Goal: Task Accomplishment & Management: Manage account settings

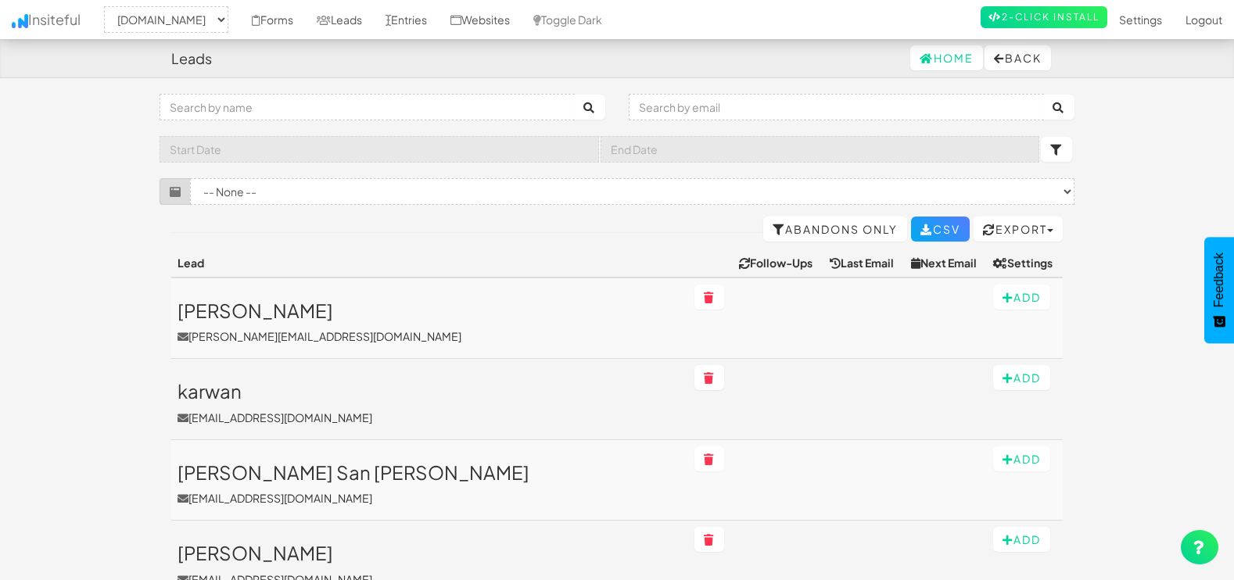
select select "1505"
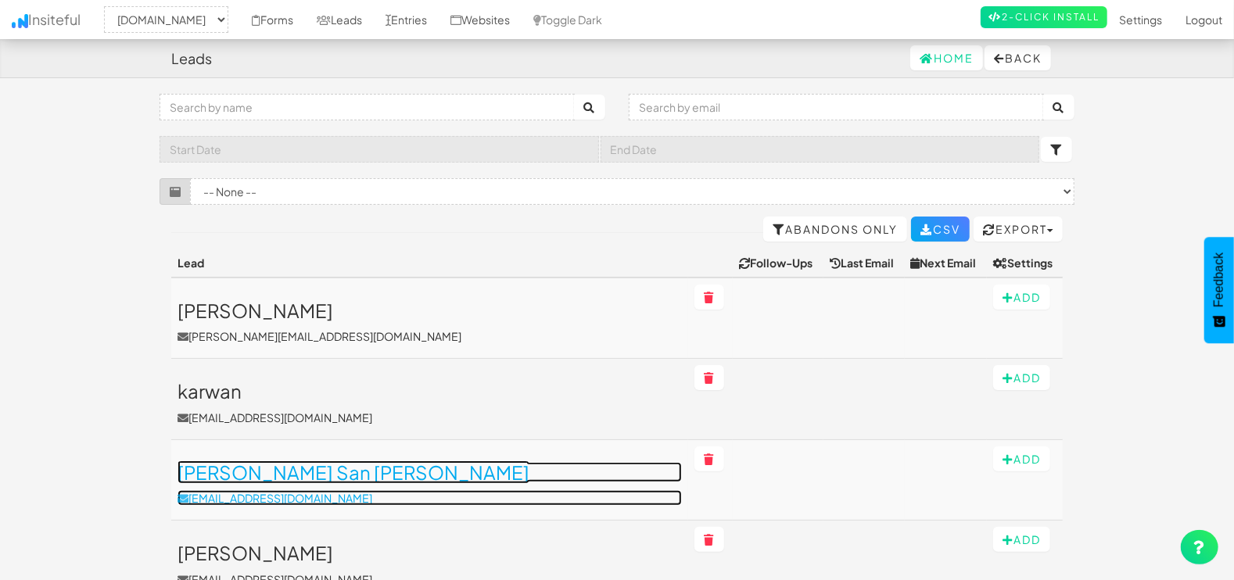
click at [292, 469] on h3 "[PERSON_NAME] San [PERSON_NAME]" at bounding box center [430, 472] width 504 height 20
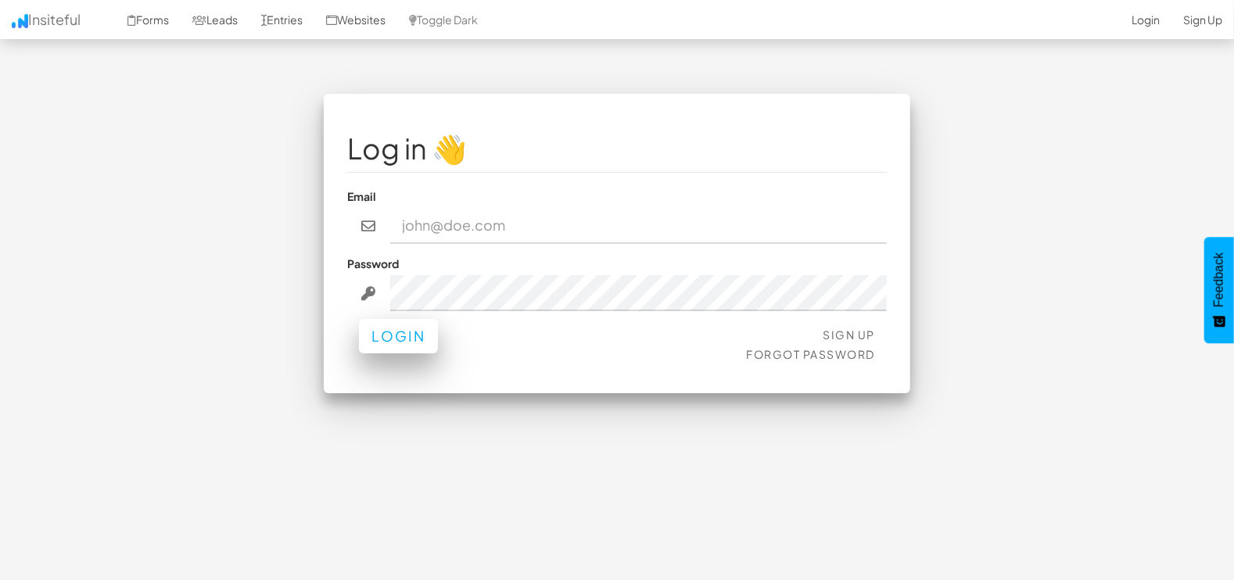
type input "marketing@mapsted.com"
click at [386, 340] on button "Login" at bounding box center [398, 336] width 79 height 34
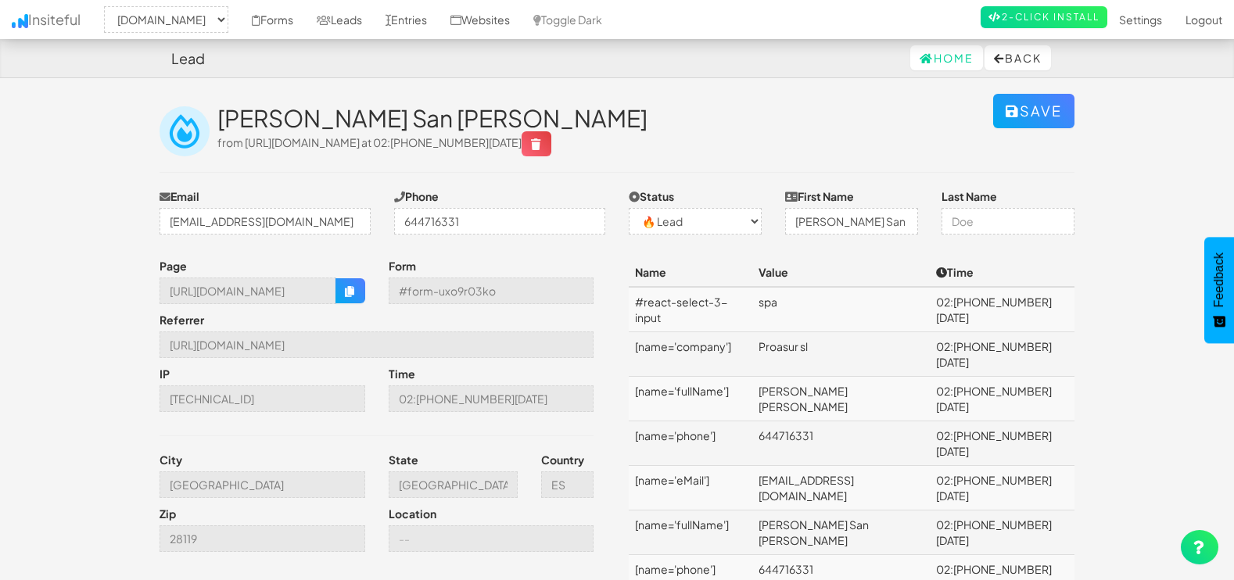
select select "1505"
select select "0"
drag, startPoint x: 169, startPoint y: 292, endPoint x: 384, endPoint y: 289, distance: 215.1
click at [384, 289] on div "Page https://mapsted.com/blog/gamification-in-museums Form #form-uxo9r03ko Refe…" at bounding box center [382, 409] width 469 height 302
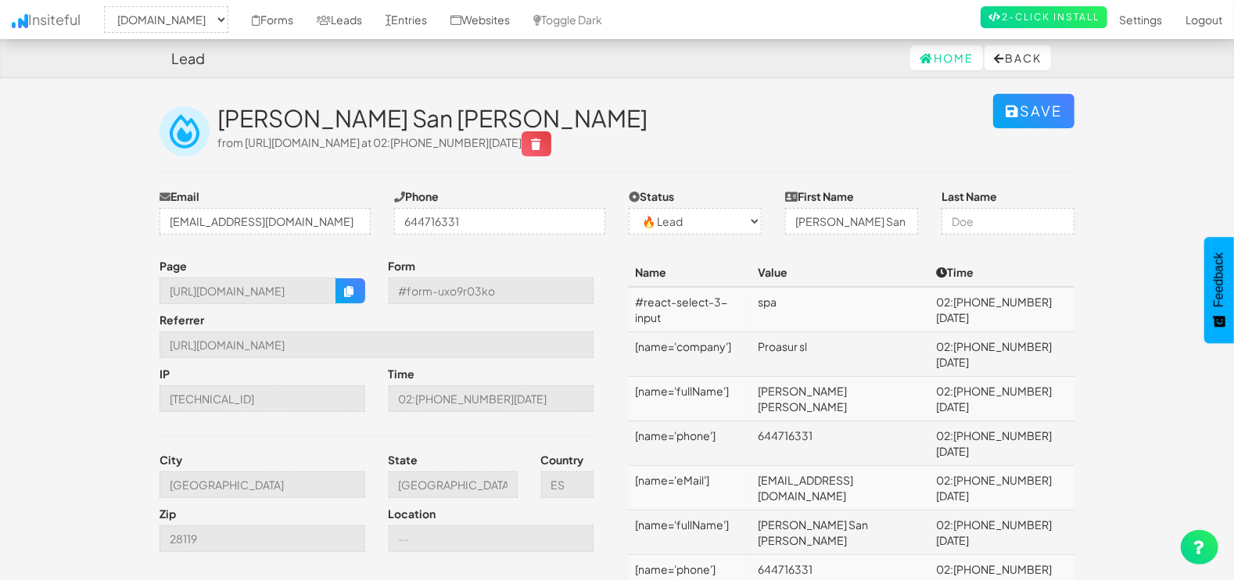
scroll to position [0, 0]
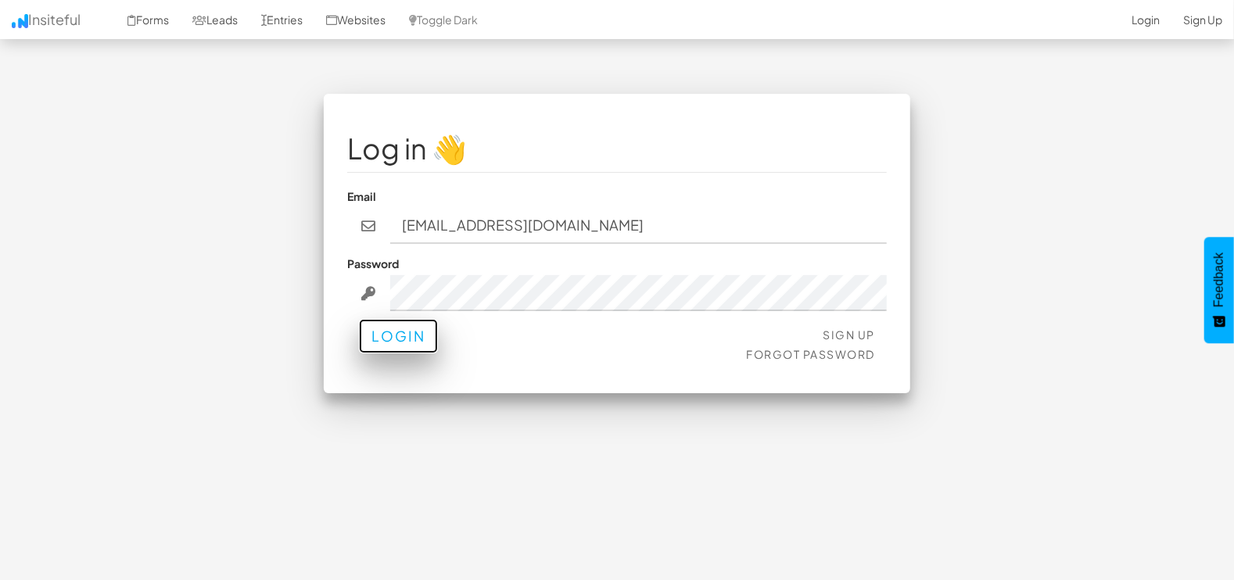
click at [416, 350] on button "Login" at bounding box center [398, 336] width 79 height 34
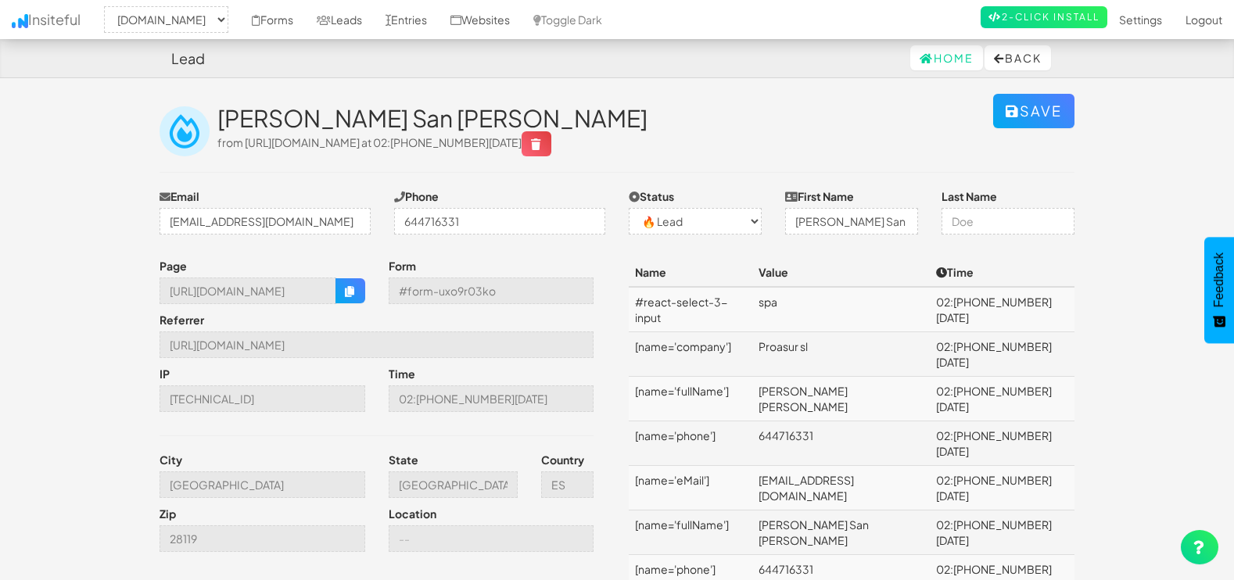
select select "1505"
select select "0"
click at [358, 16] on link "Leads" at bounding box center [339, 19] width 69 height 39
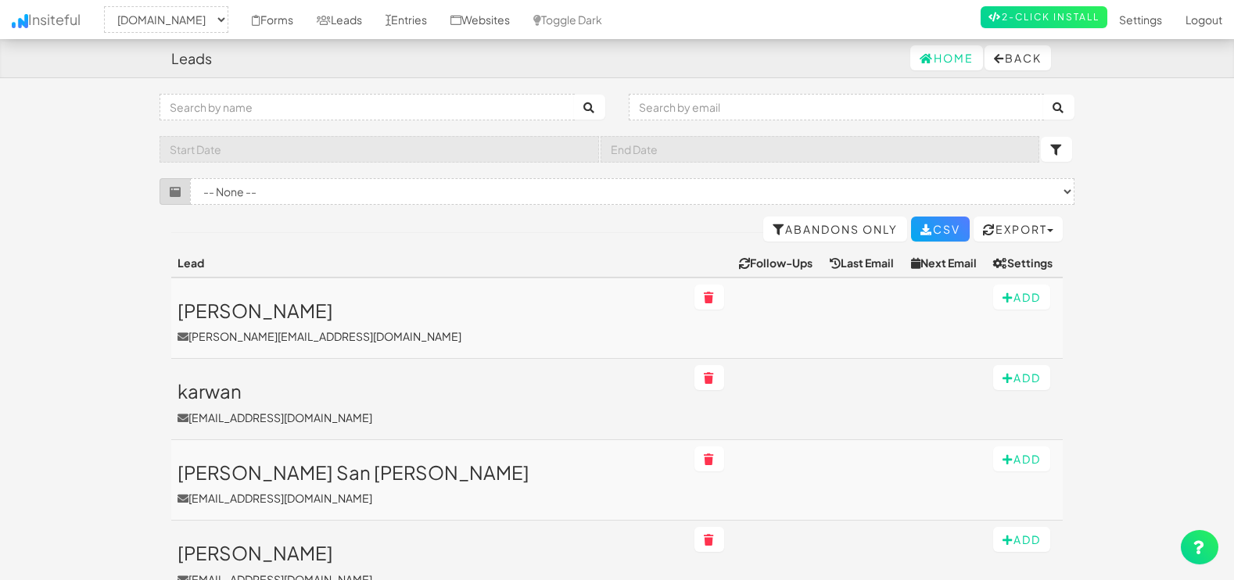
select select "1505"
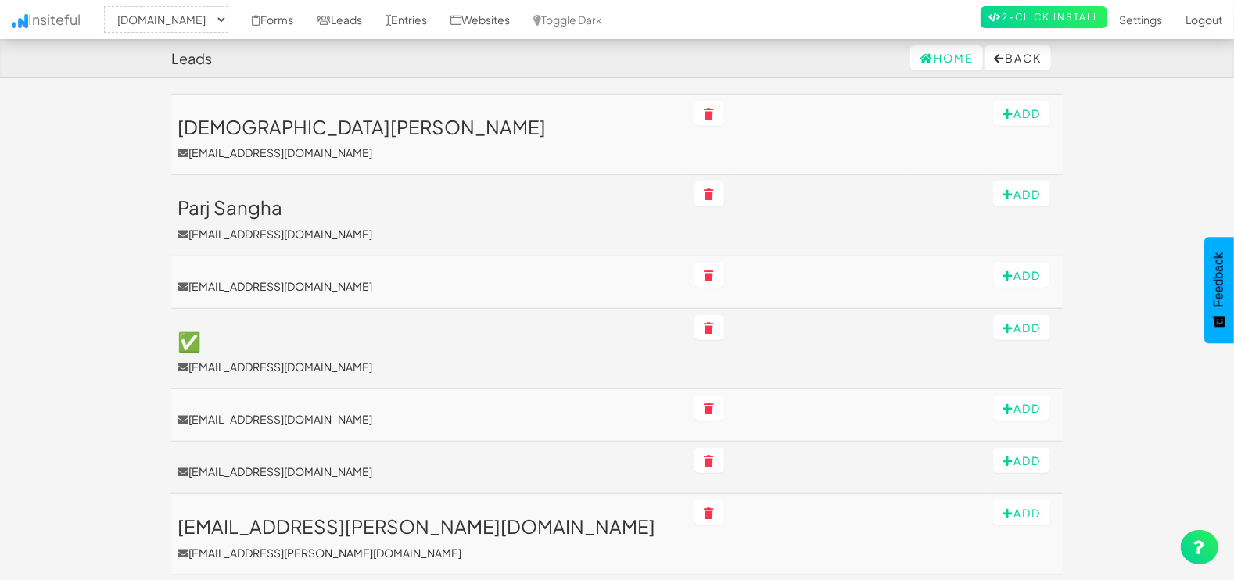
scroll to position [651, 0]
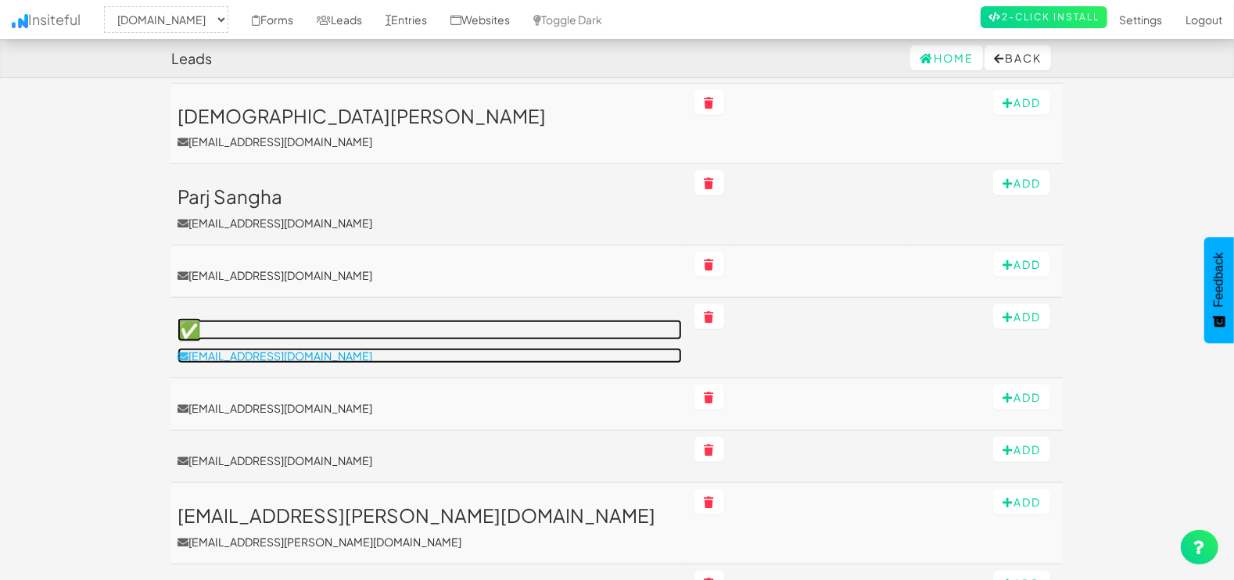
click at [257, 356] on p "[EMAIL_ADDRESS][DOMAIN_NAME]" at bounding box center [430, 356] width 504 height 16
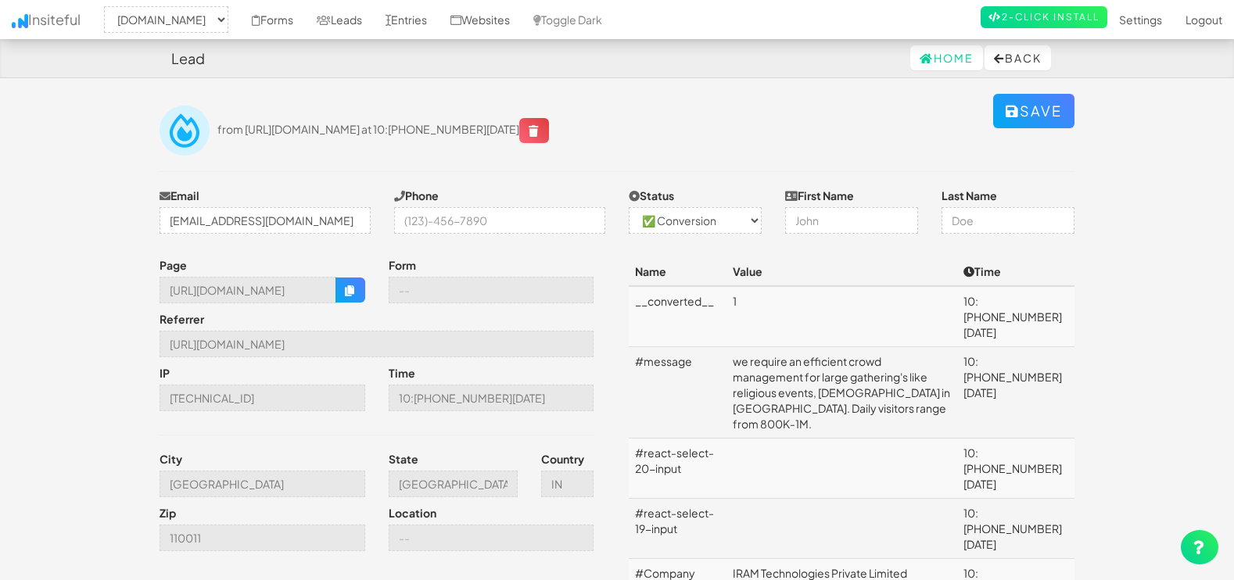
select select "1505"
select select "1"
drag, startPoint x: 296, startPoint y: 217, endPoint x: -4, endPoint y: 203, distance: 299.8
click at [0, 203] on html "Lead Home Back Toggle navigation Insiteful -- None -- mapsted.com Forms Leads E…" at bounding box center [617, 501] width 1234 height 1003
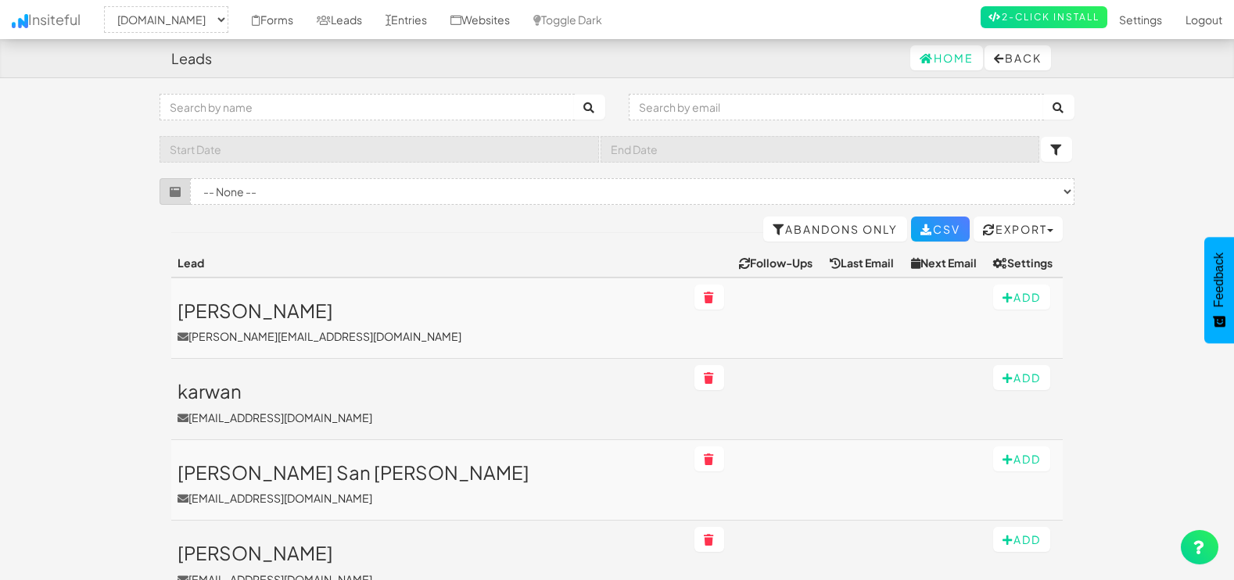
select select "1505"
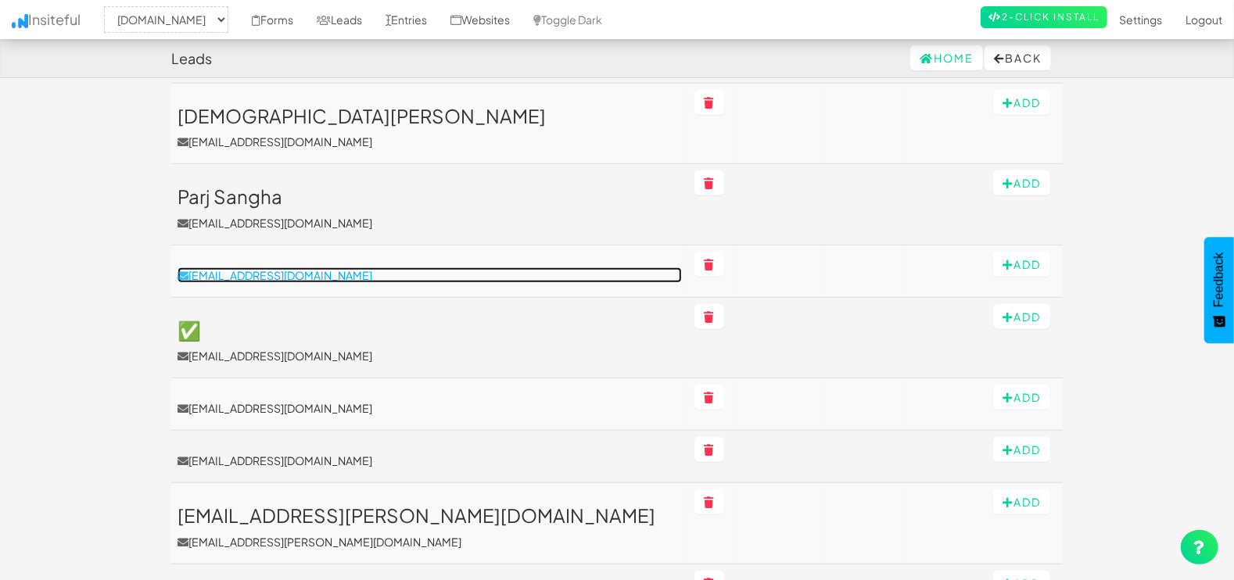
drag, startPoint x: 262, startPoint y: 272, endPoint x: 278, endPoint y: 275, distance: 16.0
click at [262, 272] on p "[EMAIL_ADDRESS][DOMAIN_NAME]" at bounding box center [430, 275] width 504 height 16
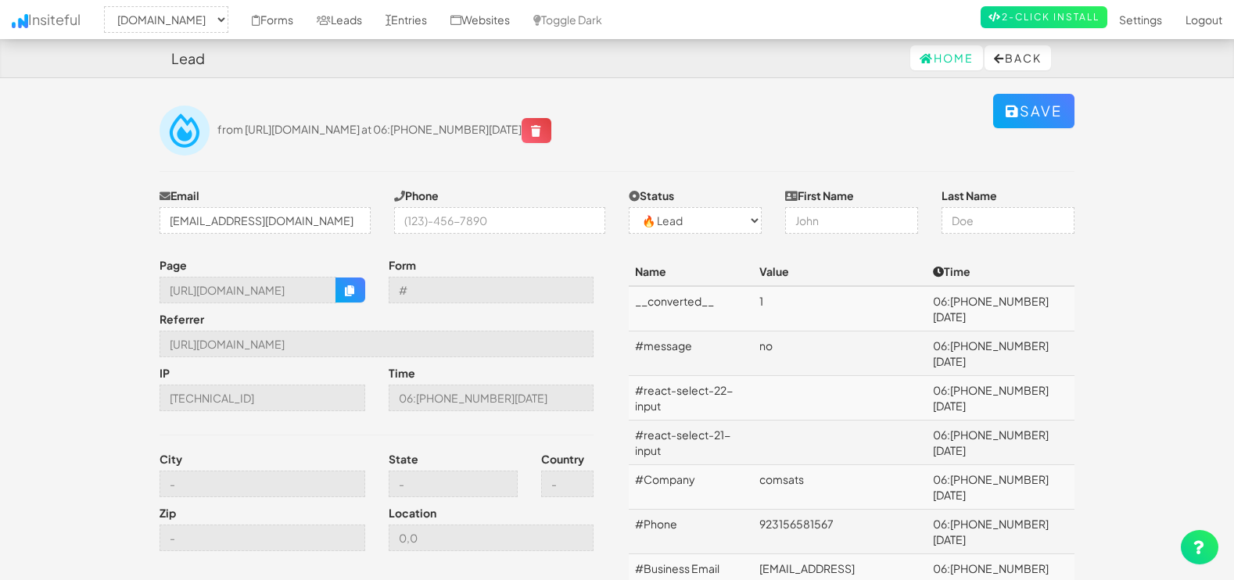
select select "1505"
select select "0"
drag, startPoint x: 200, startPoint y: 221, endPoint x: 680, endPoint y: 221, distance: 480.2
click at [680, 221] on div "Email sp23-bcs-071@cuilahore.edu.pk Phone Status -- None -- ✅ Conversion 🔥 Lead…" at bounding box center [617, 215] width 938 height 54
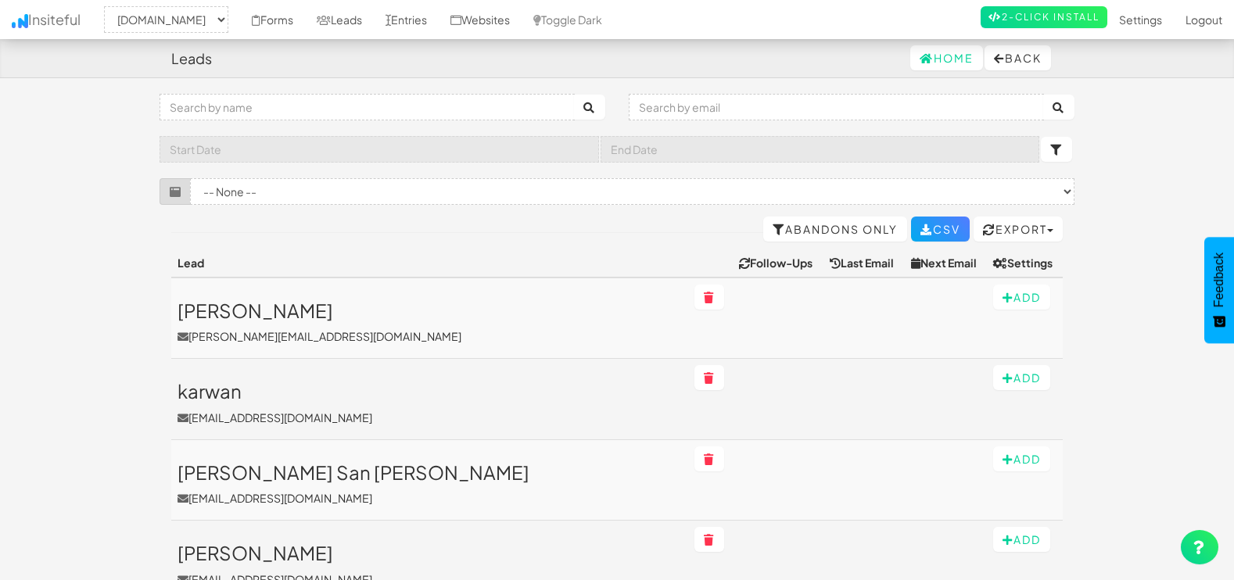
select select "1505"
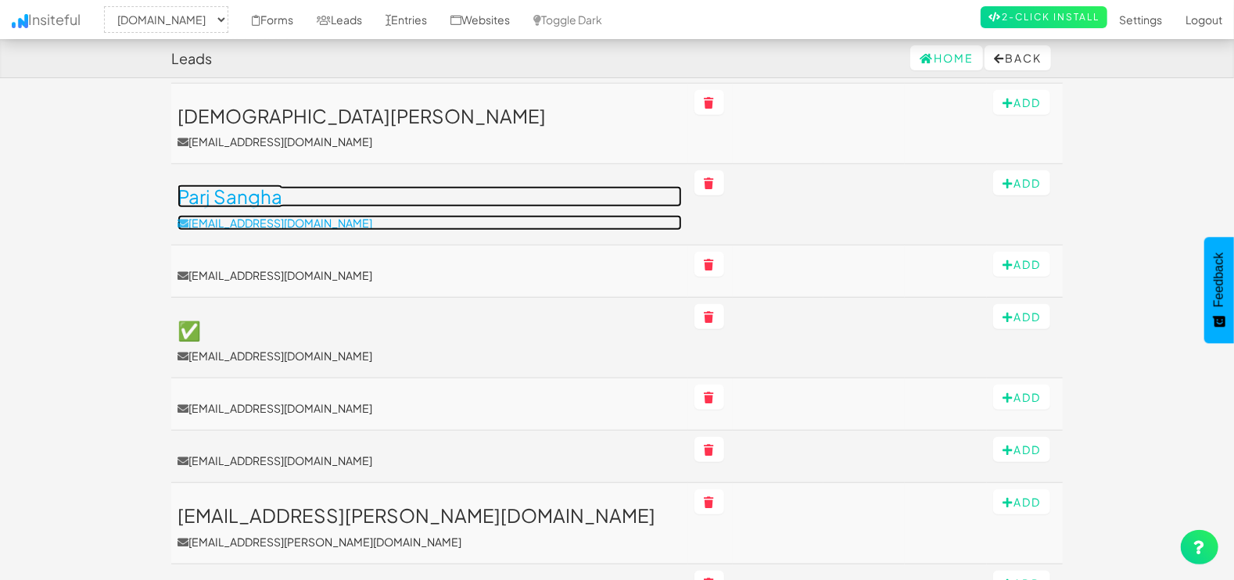
click at [244, 194] on h3 "Parj Sangha" at bounding box center [430, 196] width 504 height 20
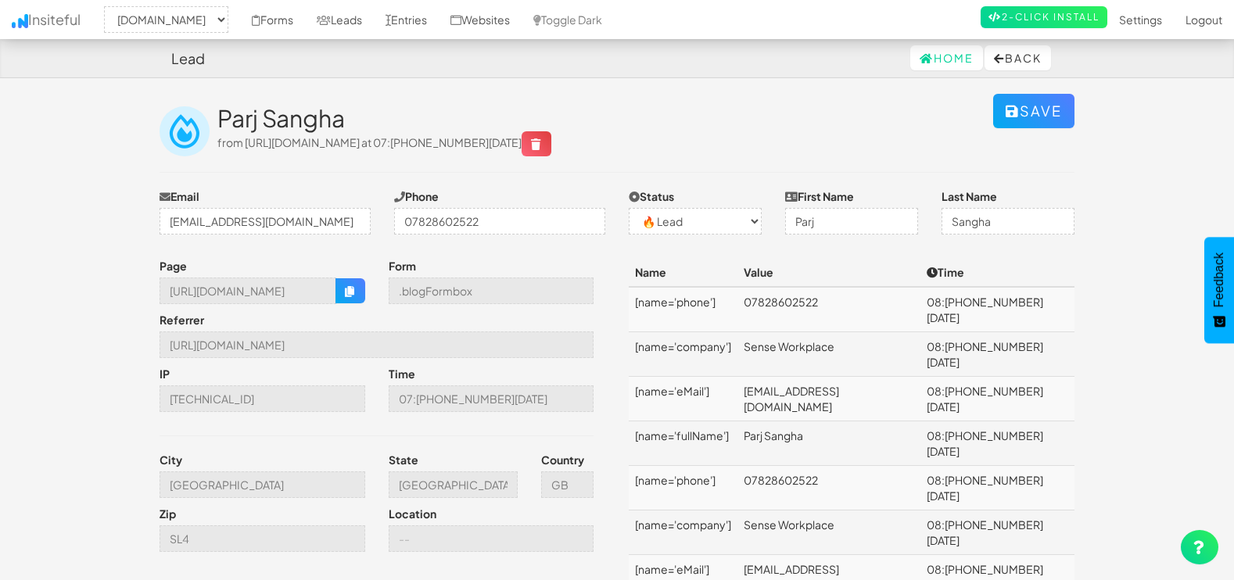
select select "1505"
select select "0"
drag, startPoint x: 289, startPoint y: 219, endPoint x: 86, endPoint y: 217, distance: 203.4
click at [86, 217] on body "Lead Home Back Toggle navigation Insiteful -- None -- [DOMAIN_NAME] Forms Leads…" at bounding box center [617, 535] width 1234 height 1071
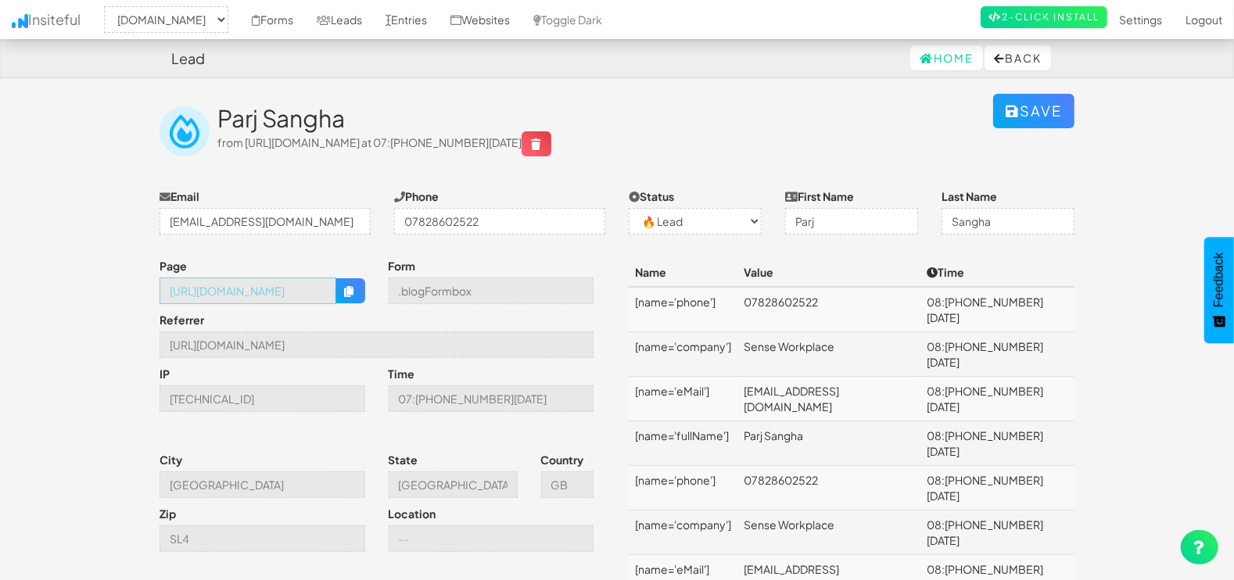
drag, startPoint x: 163, startPoint y: 288, endPoint x: 399, endPoint y: 288, distance: 236.2
click at [399, 288] on div "Page [URL][DOMAIN_NAME] Form .blogFormbox Referrer [URL][DOMAIN_NAME] IP [TECHN…" at bounding box center [382, 409] width 469 height 302
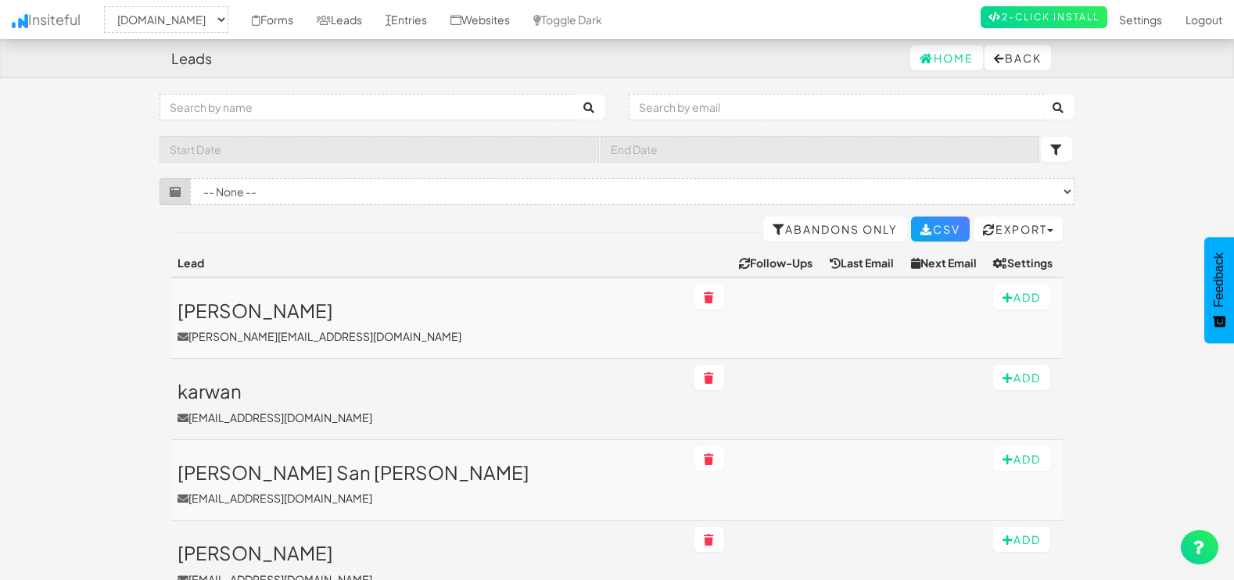
select select "1505"
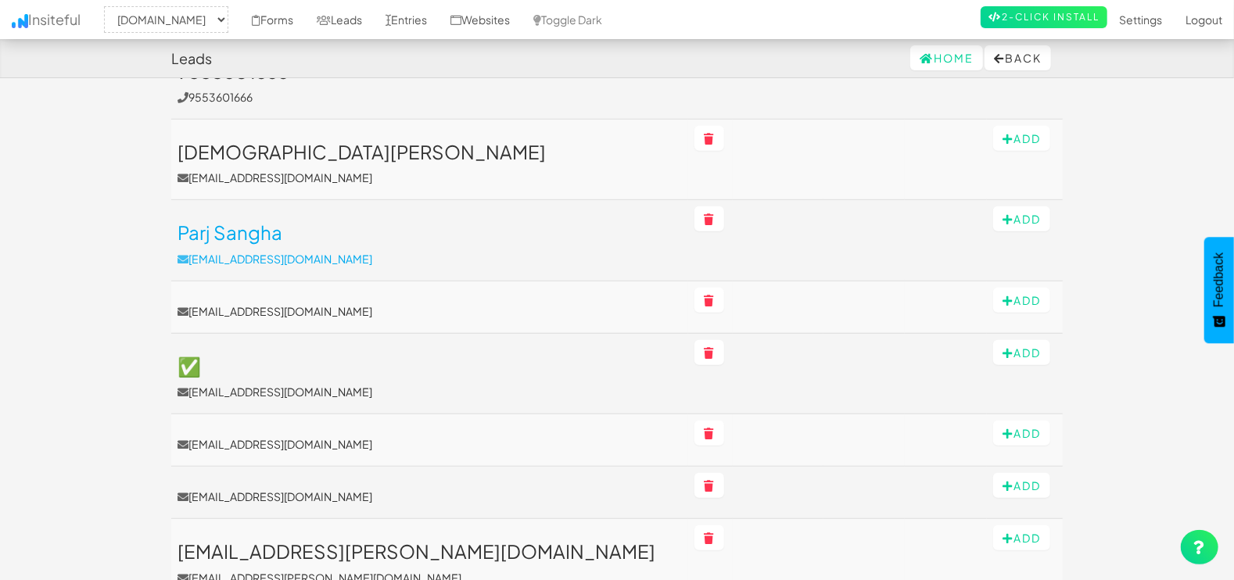
scroll to position [587, 0]
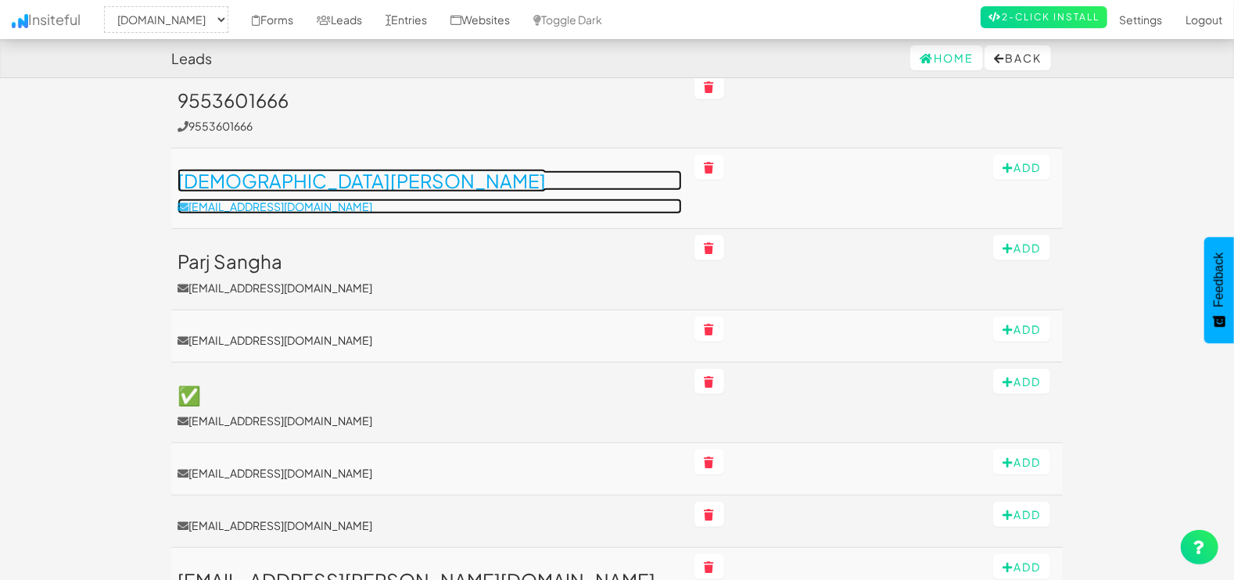
drag, startPoint x: 249, startPoint y: 192, endPoint x: 262, endPoint y: 199, distance: 15.0
click at [249, 192] on link "Vaishnavi Mamidi mamidivaishnavi02@gmail.com" at bounding box center [430, 192] width 504 height 44
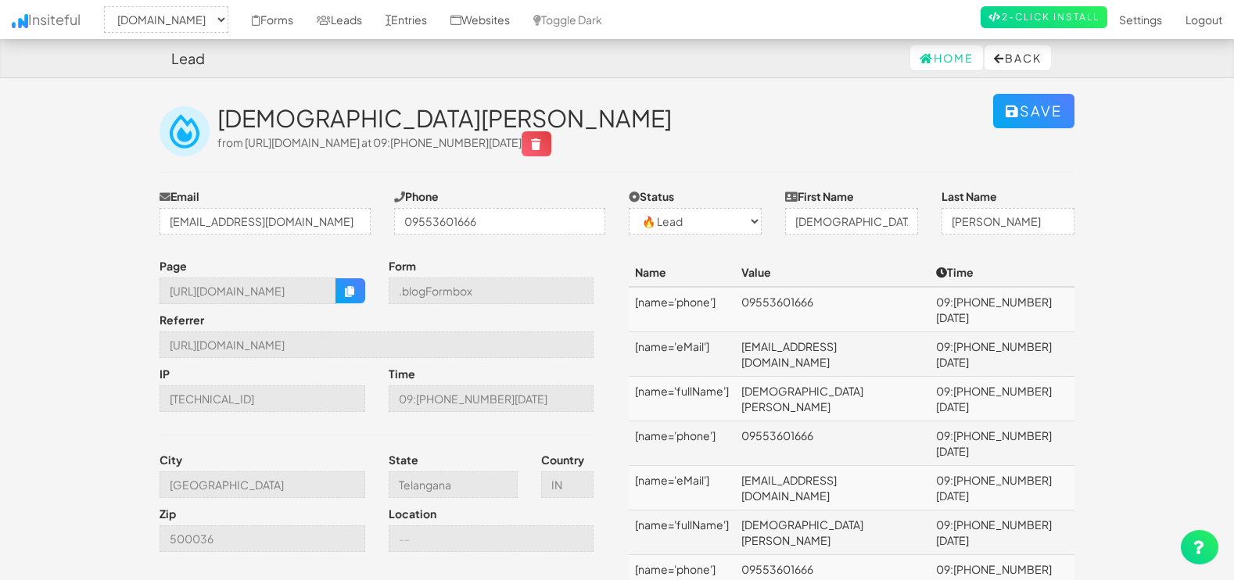
select select "1505"
select select "0"
drag, startPoint x: 348, startPoint y: 223, endPoint x: 84, endPoint y: 203, distance: 264.3
click at [84, 203] on body "Lead Home Back Toggle navigation Insiteful -- None -- mapsted.com Forms Leads E…" at bounding box center [617, 379] width 1234 height 759
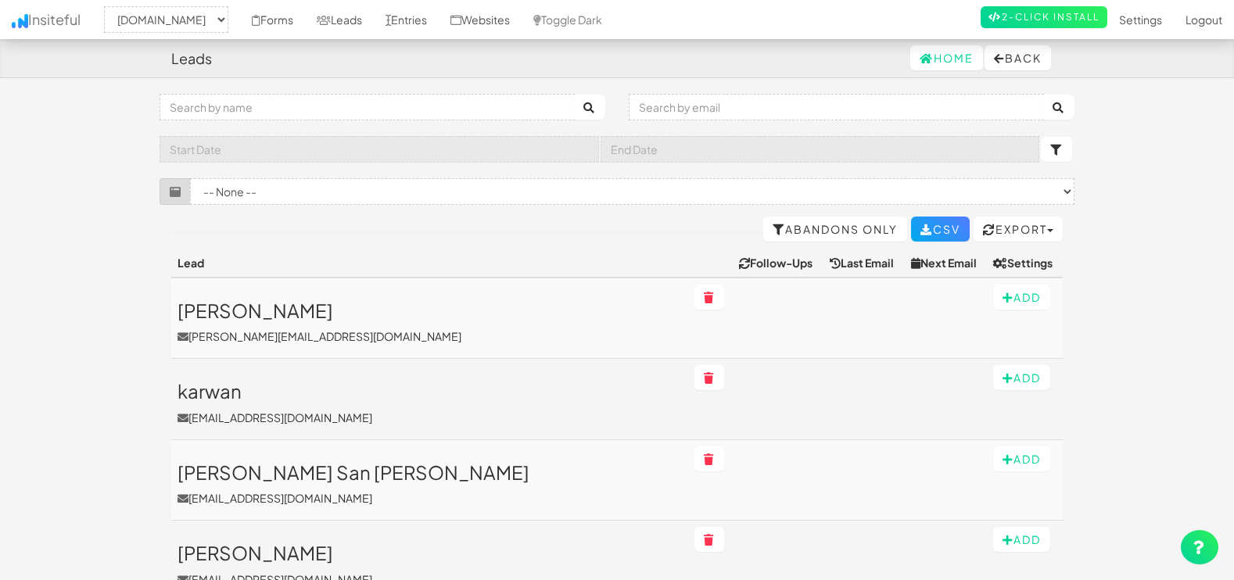
select select "1505"
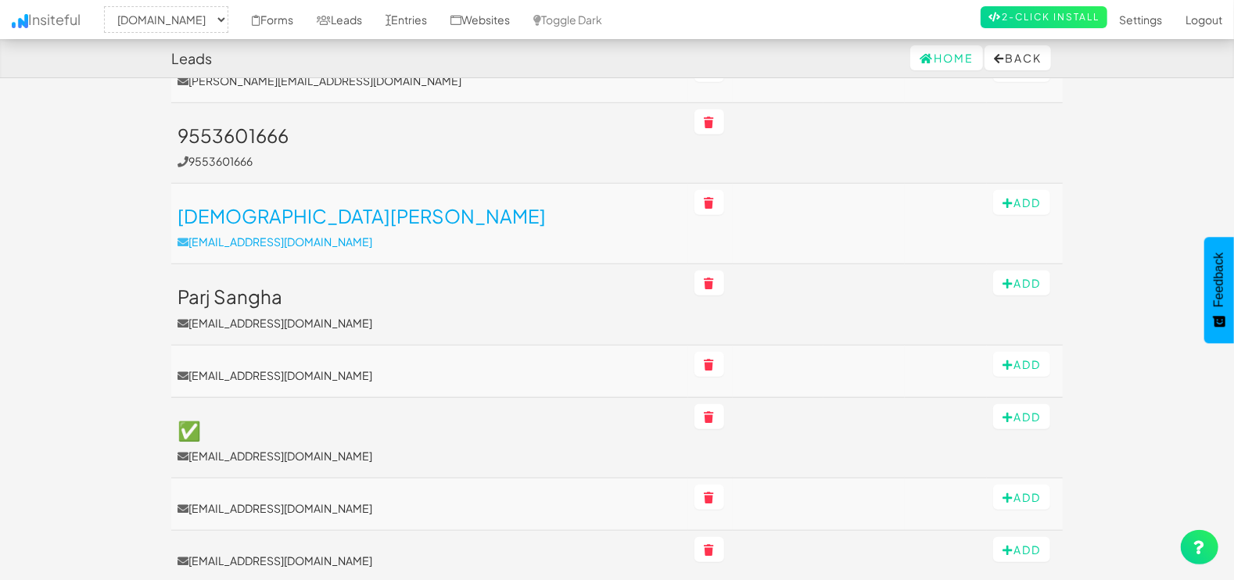
scroll to position [521, 0]
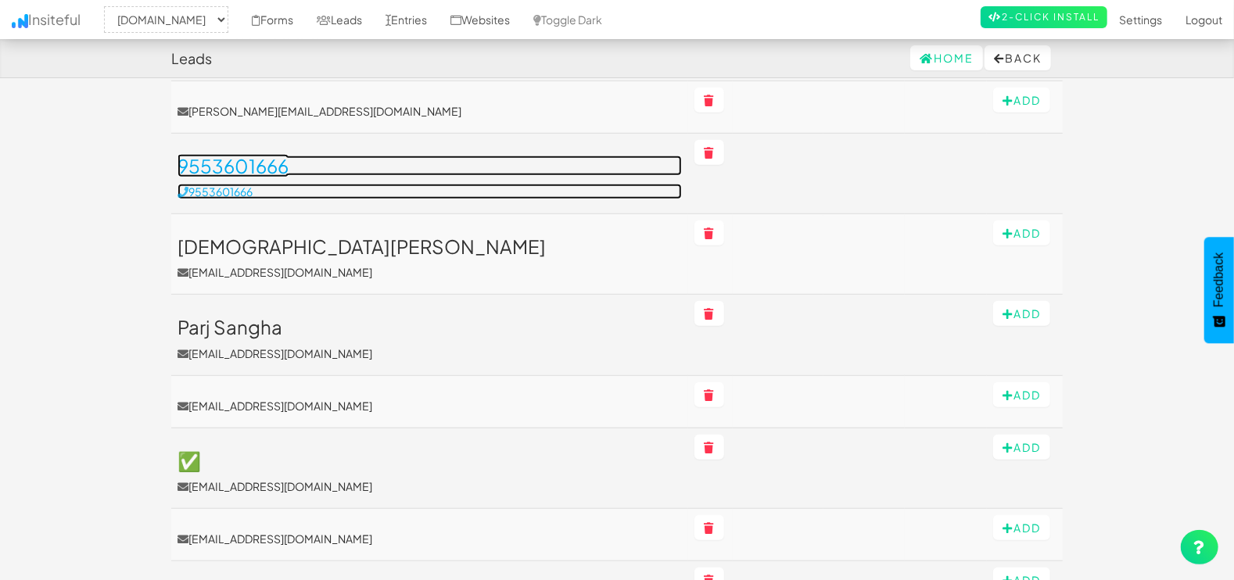
click at [233, 169] on h3 "9553601666" at bounding box center [430, 166] width 504 height 20
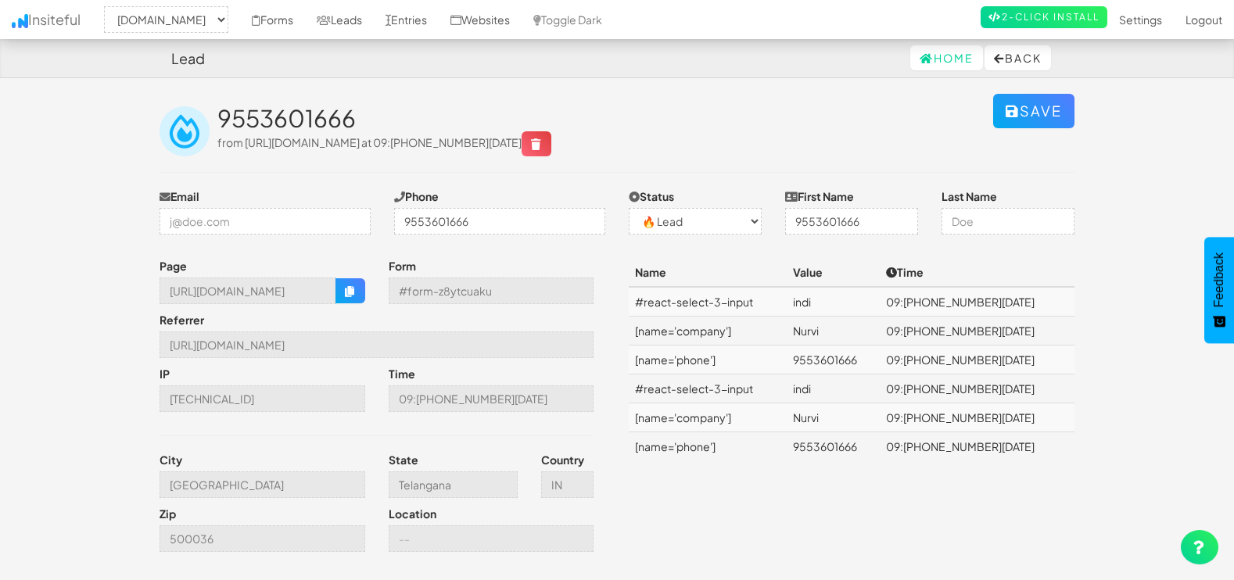
select select "1505"
select select "0"
drag, startPoint x: 249, startPoint y: 214, endPoint x: -4, endPoint y: 212, distance: 253.4
click at [0, 212] on html "Lead Home Back Toggle navigation Insiteful -- None -- [DOMAIN_NAME] Forms Leads…" at bounding box center [617, 313] width 1234 height 626
drag, startPoint x: 278, startPoint y: 225, endPoint x: 290, endPoint y: 226, distance: 12.5
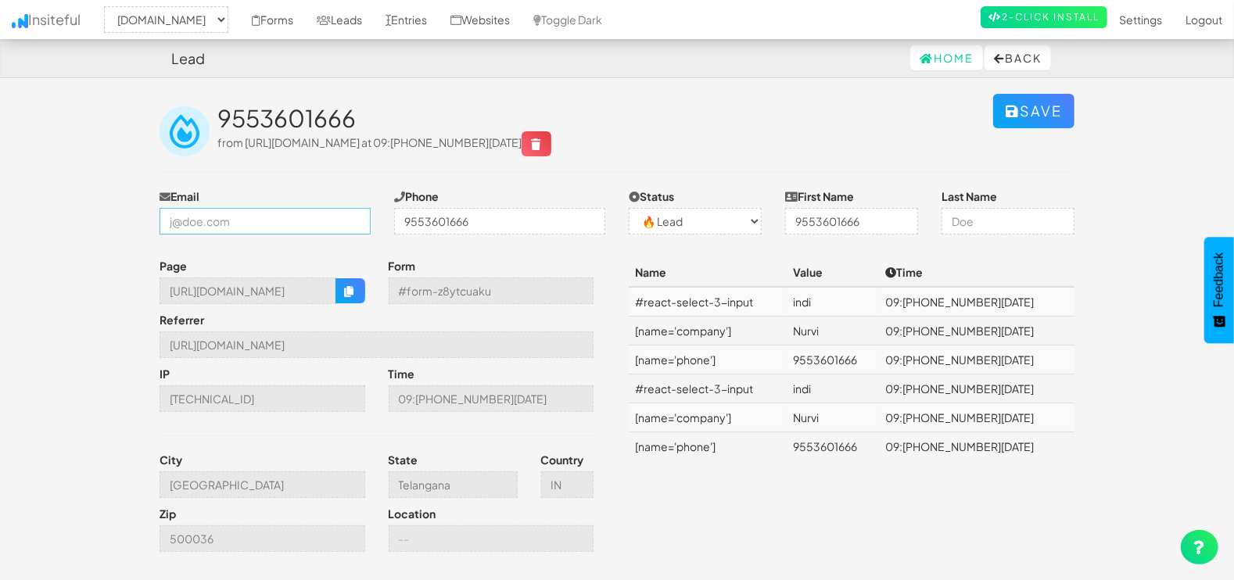
click at [278, 225] on input "email" at bounding box center [265, 221] width 211 height 27
click at [880, 385] on td "indi" at bounding box center [833, 389] width 93 height 29
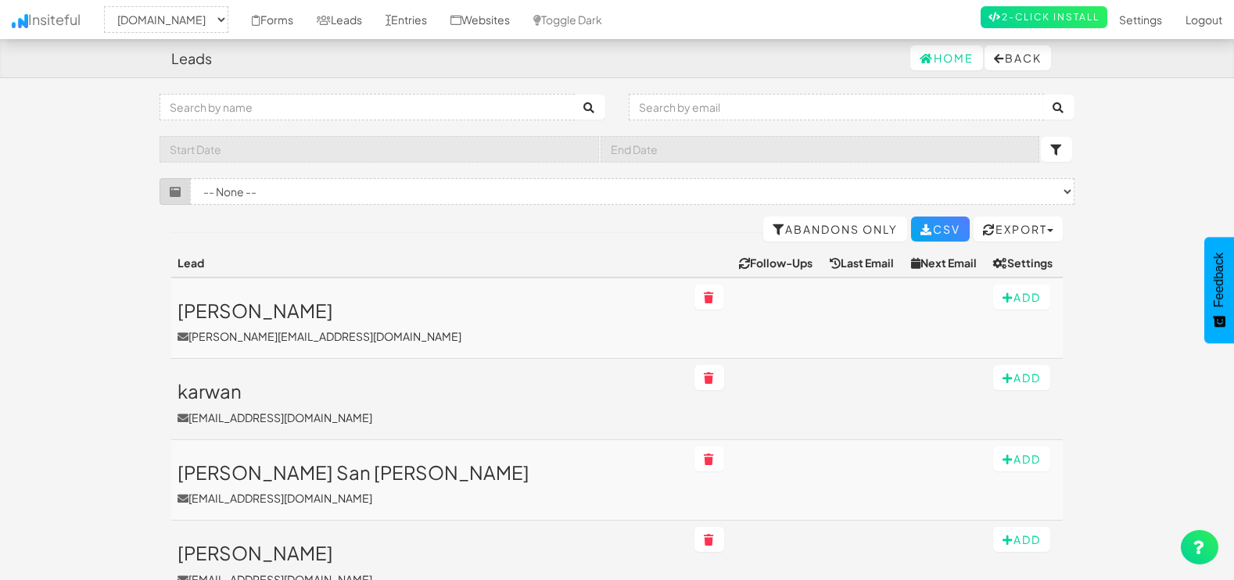
select select "1505"
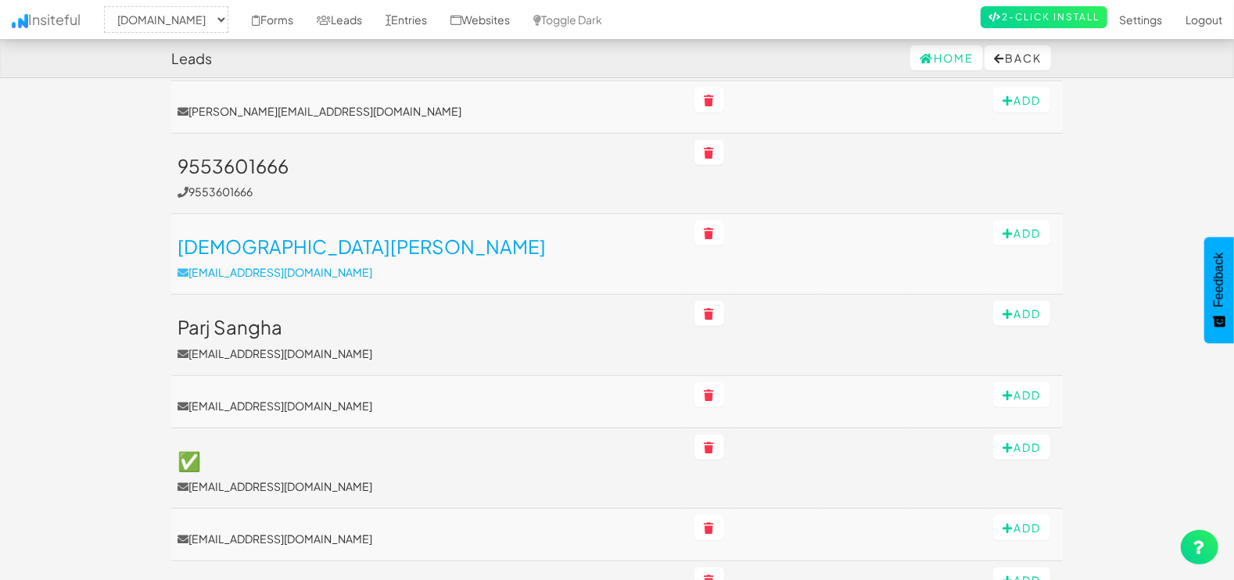
scroll to position [456, 0]
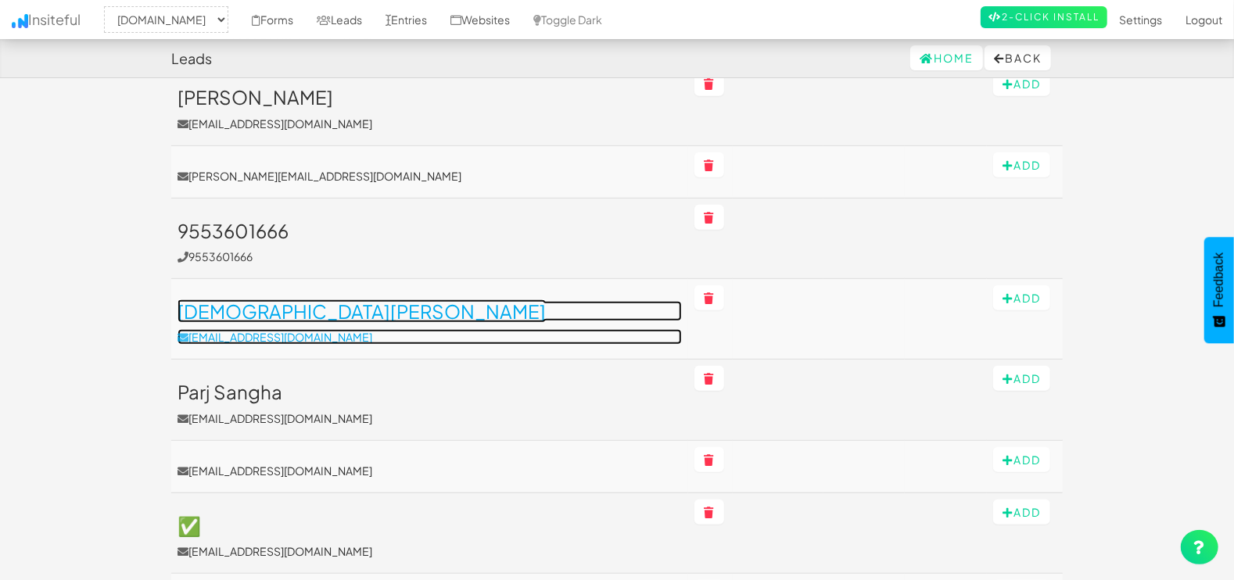
click at [300, 313] on h3 "[DEMOGRAPHIC_DATA][PERSON_NAME]" at bounding box center [430, 311] width 504 height 20
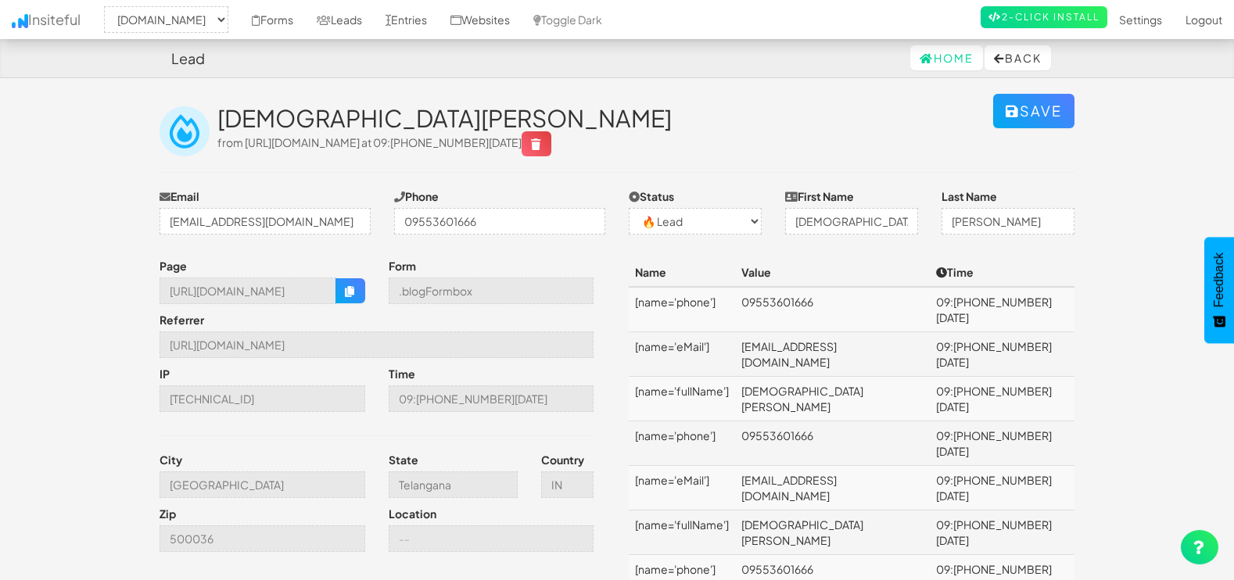
select select "1505"
select select "0"
drag, startPoint x: 168, startPoint y: 290, endPoint x: 346, endPoint y: 291, distance: 177.5
click at [346, 291] on div "https://mapsted.com/blog/uwb-positioning-explained" at bounding box center [263, 291] width 206 height 27
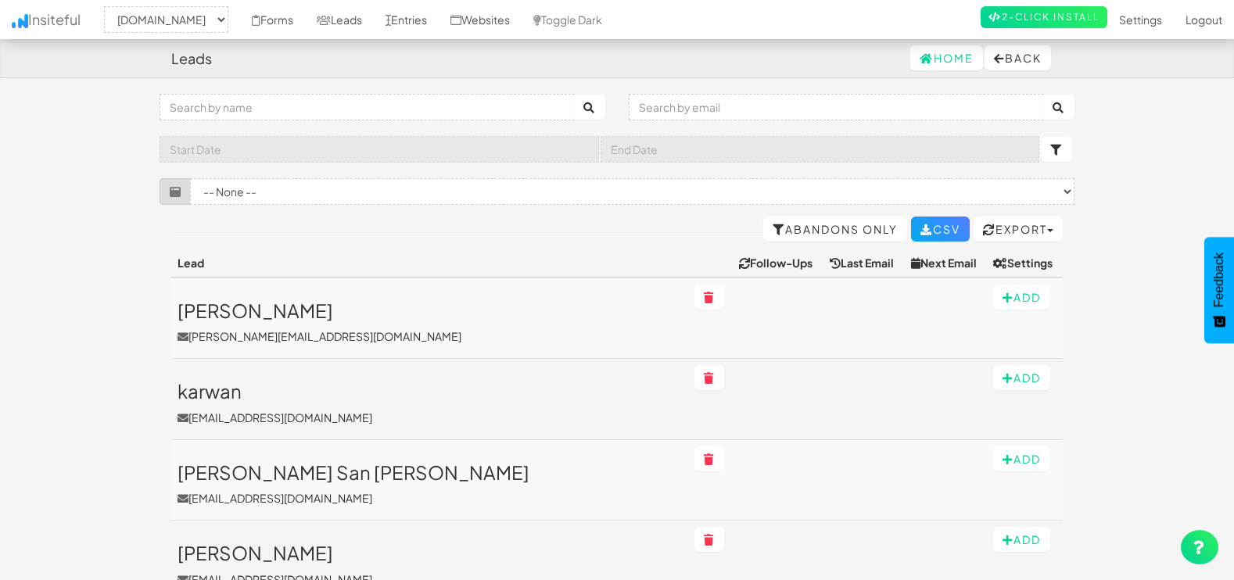
select select "1505"
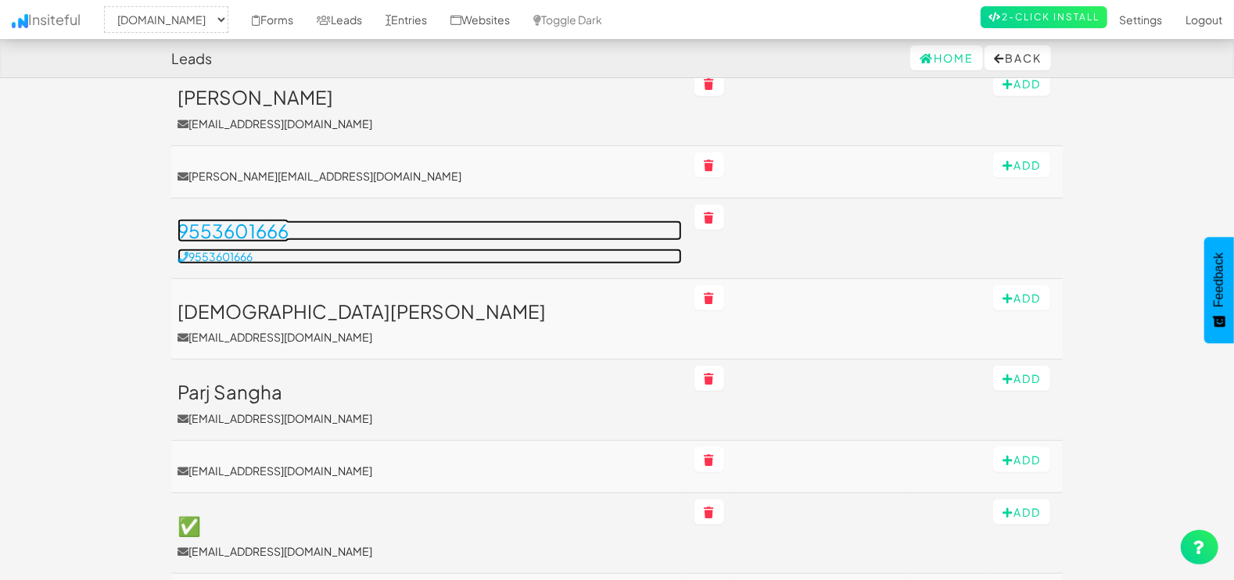
click at [234, 229] on h3 "9553601666" at bounding box center [430, 231] width 504 height 20
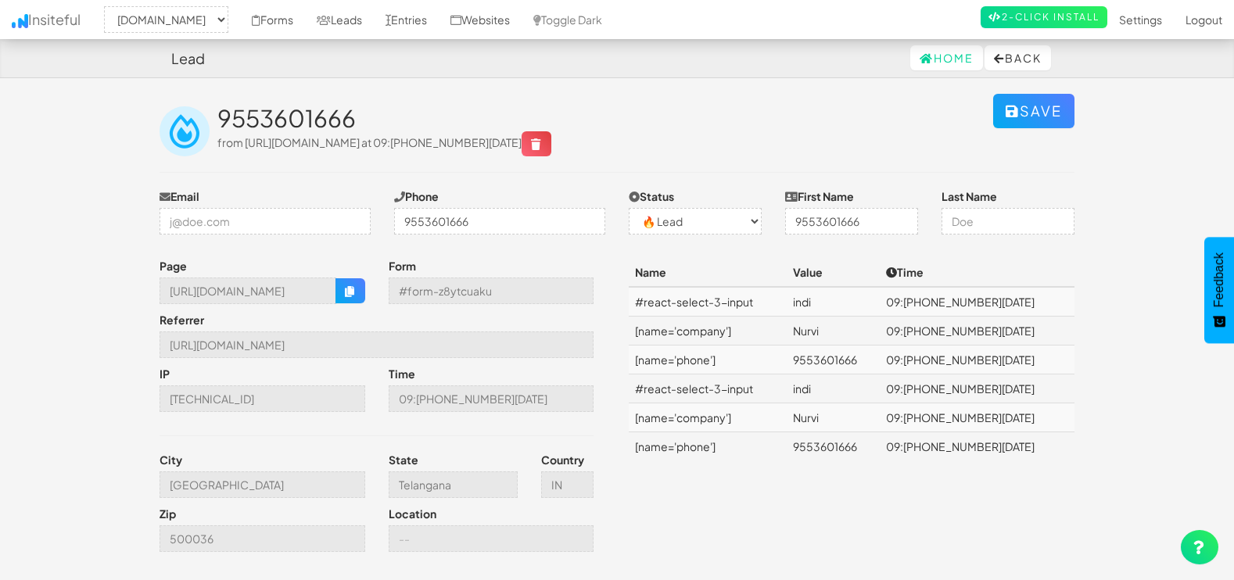
select select "1505"
select select "0"
drag, startPoint x: 168, startPoint y: 290, endPoint x: 328, endPoint y: 290, distance: 160.3
click at [328, 290] on input "[URL][DOMAIN_NAME]" at bounding box center [248, 291] width 177 height 27
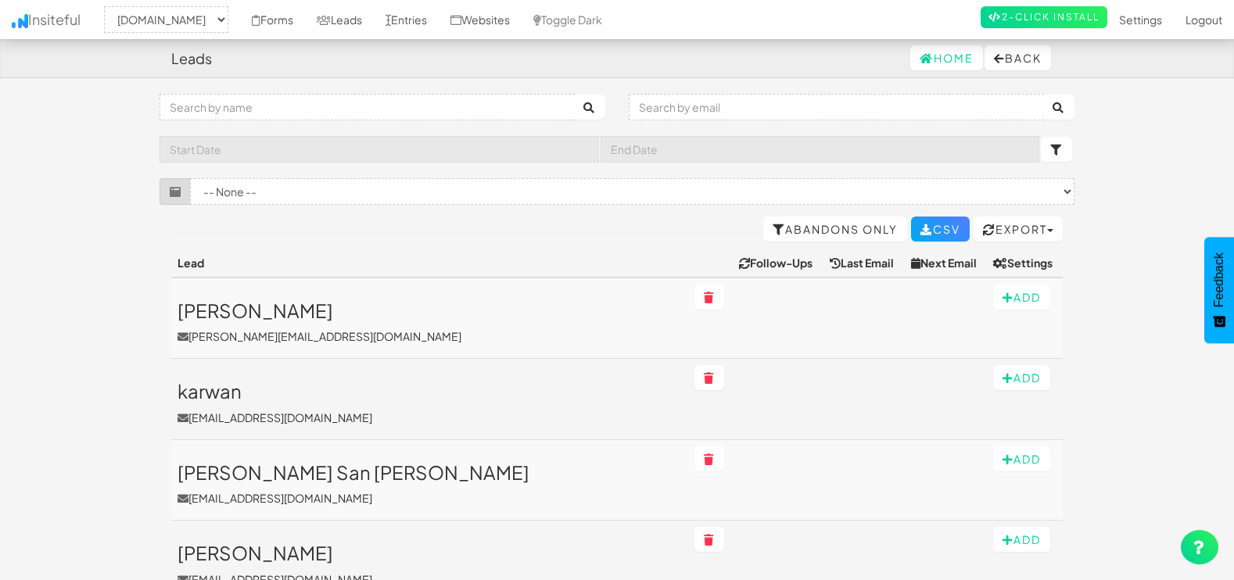
select select "1505"
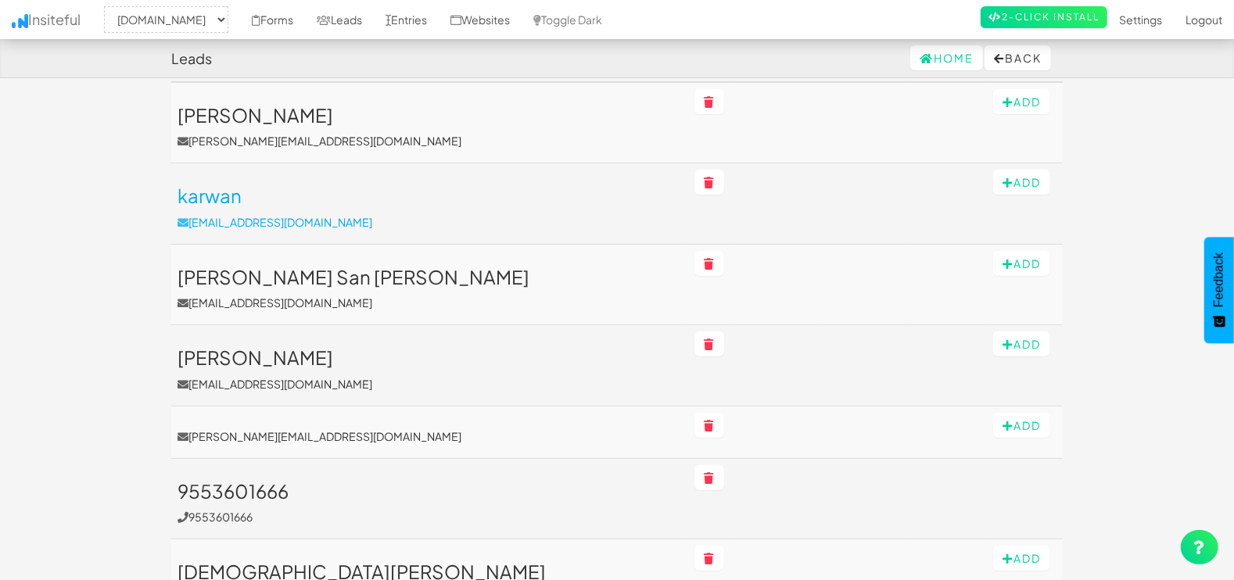
scroll to position [195, 0]
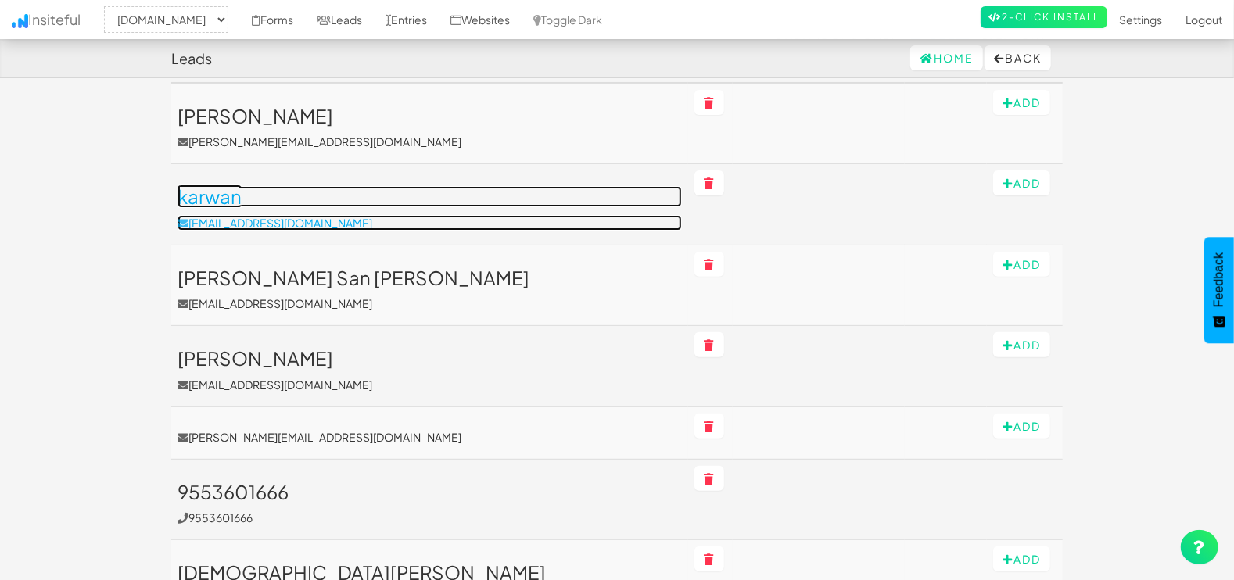
click at [239, 217] on p "[EMAIL_ADDRESS][DOMAIN_NAME]" at bounding box center [430, 223] width 504 height 16
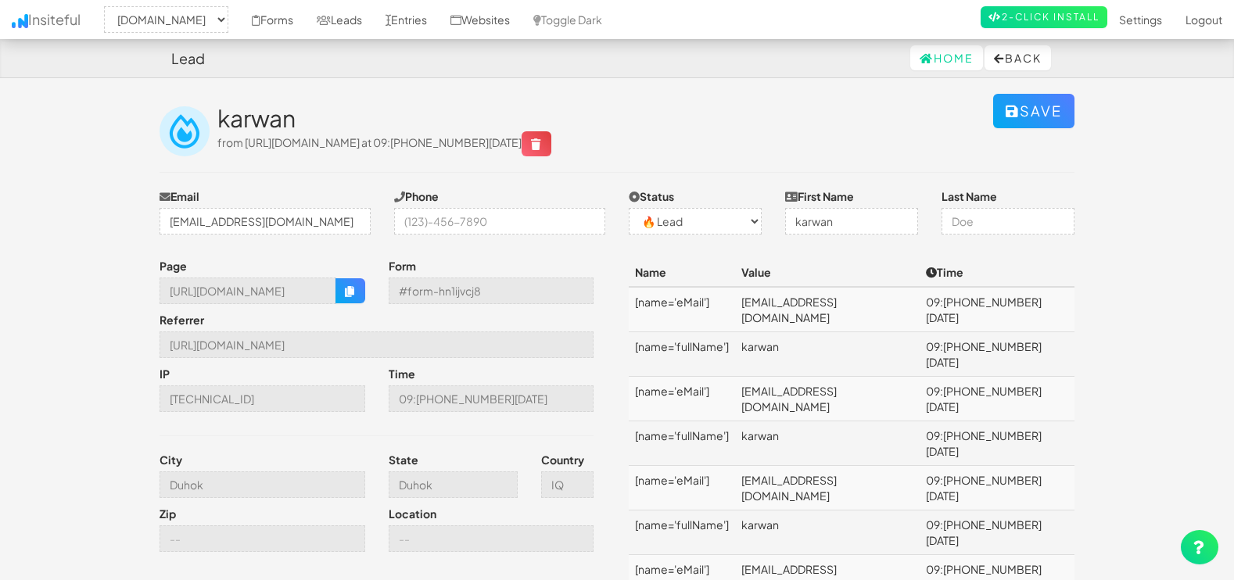
select select "1505"
select select "0"
drag, startPoint x: 170, startPoint y: 222, endPoint x: 401, endPoint y: 215, distance: 230.8
click at [401, 215] on div "Email duhok.operations@harekar.com Phone Status -- None -- ✅ Conversion 🔥 Lead …" at bounding box center [617, 215] width 938 height 54
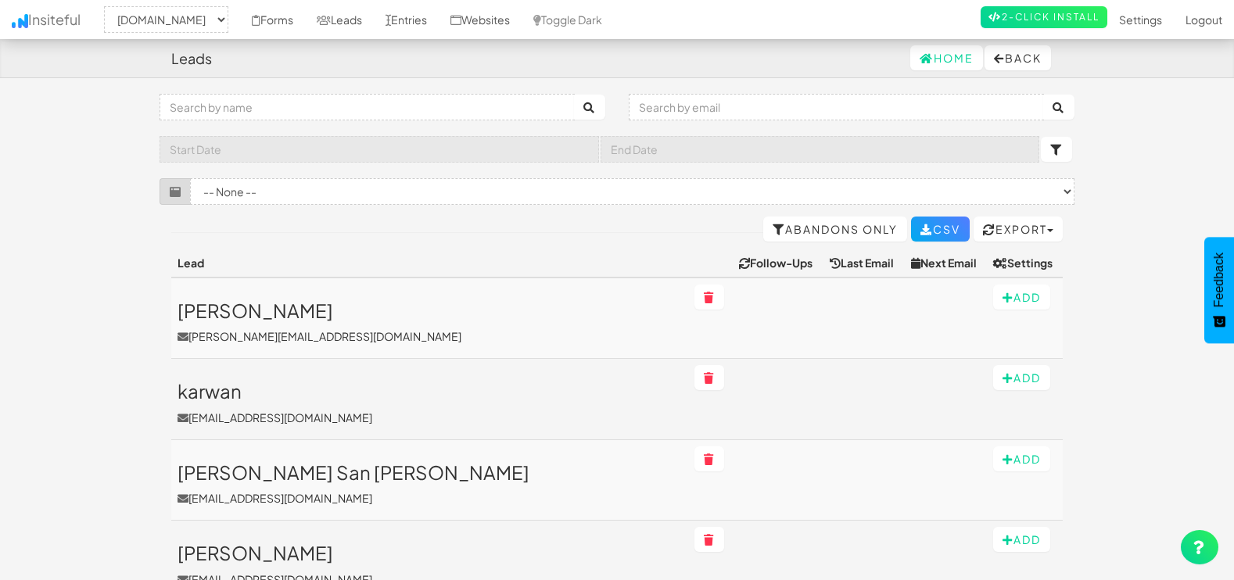
select select "1505"
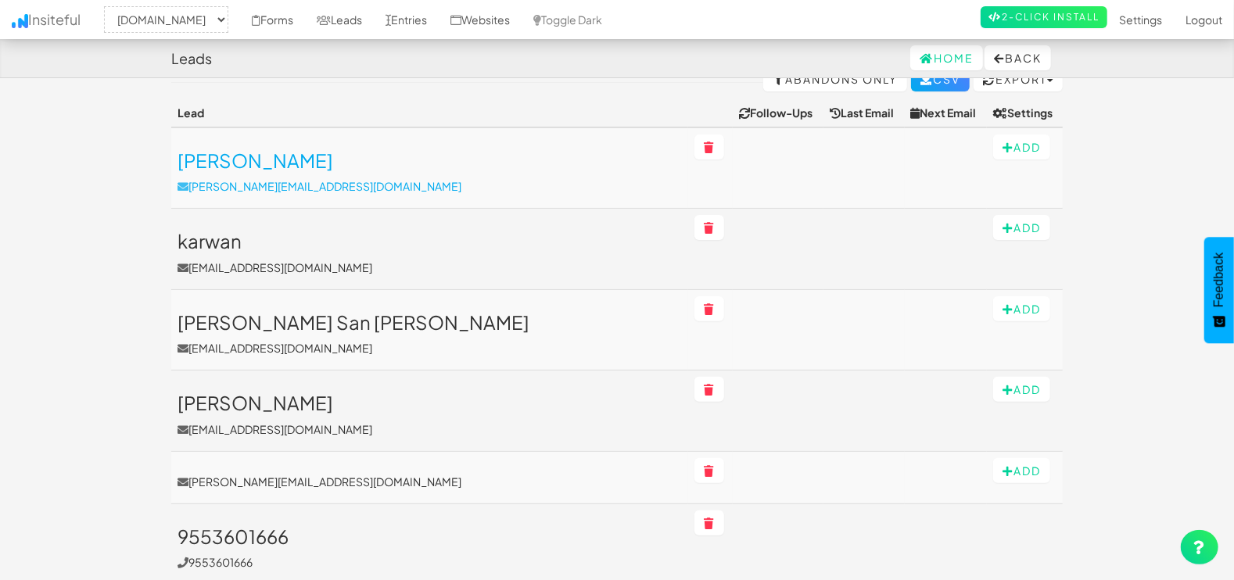
scroll to position [130, 0]
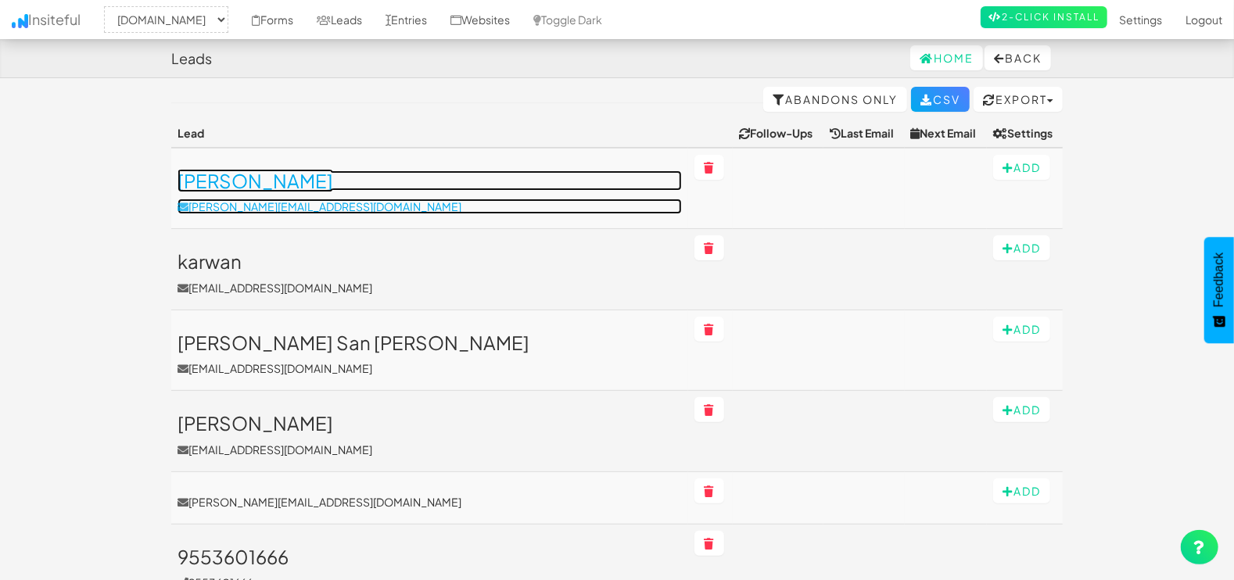
click at [241, 185] on h3 "[PERSON_NAME]" at bounding box center [430, 180] width 504 height 20
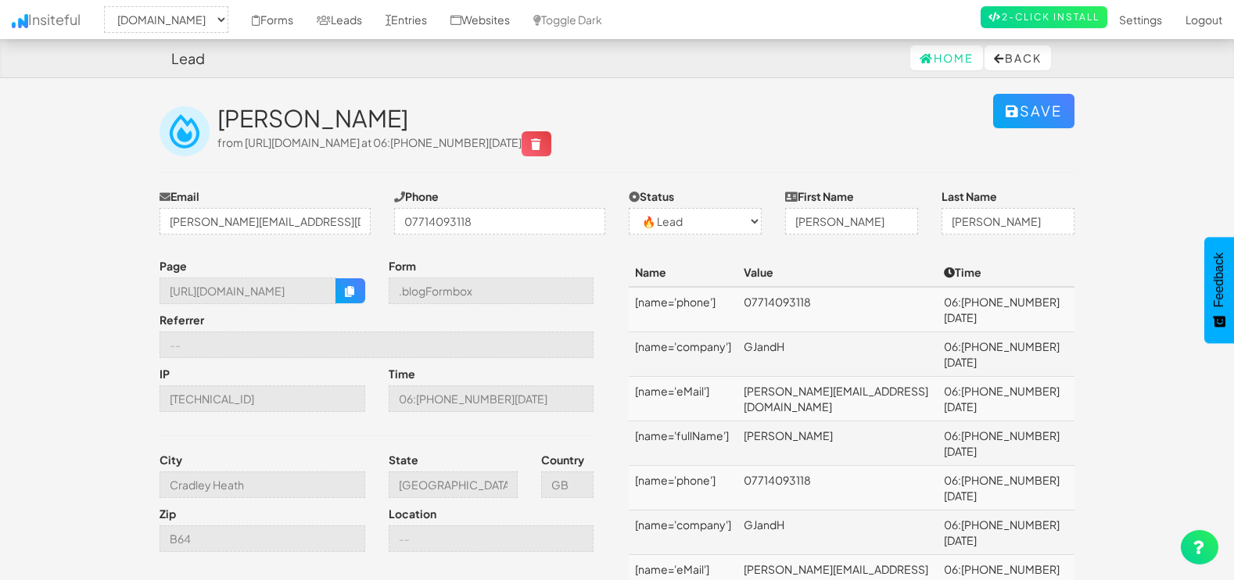
select select "1505"
select select "0"
